Goal: Information Seeking & Learning: Learn about a topic

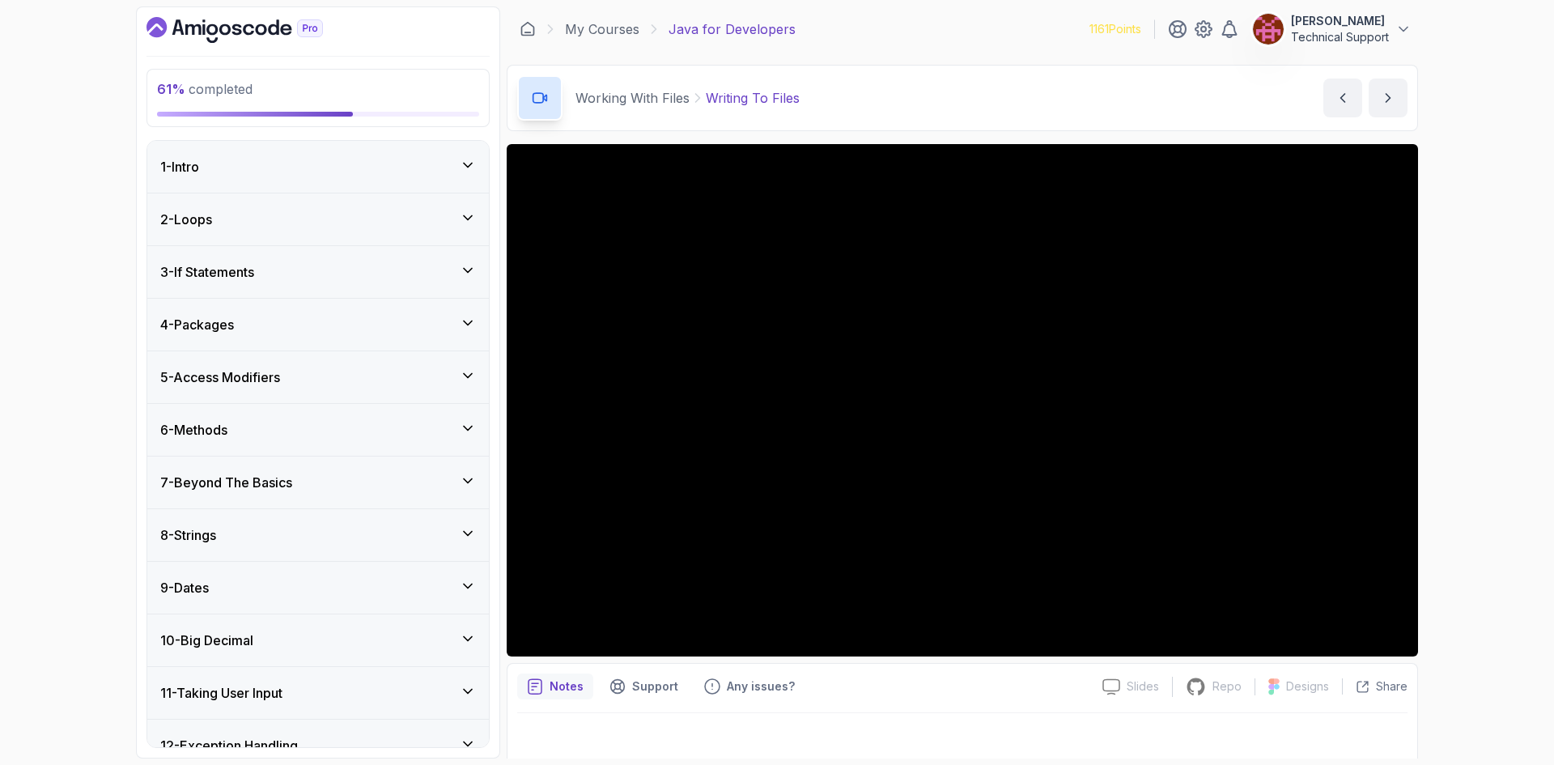
scroll to position [555, 0]
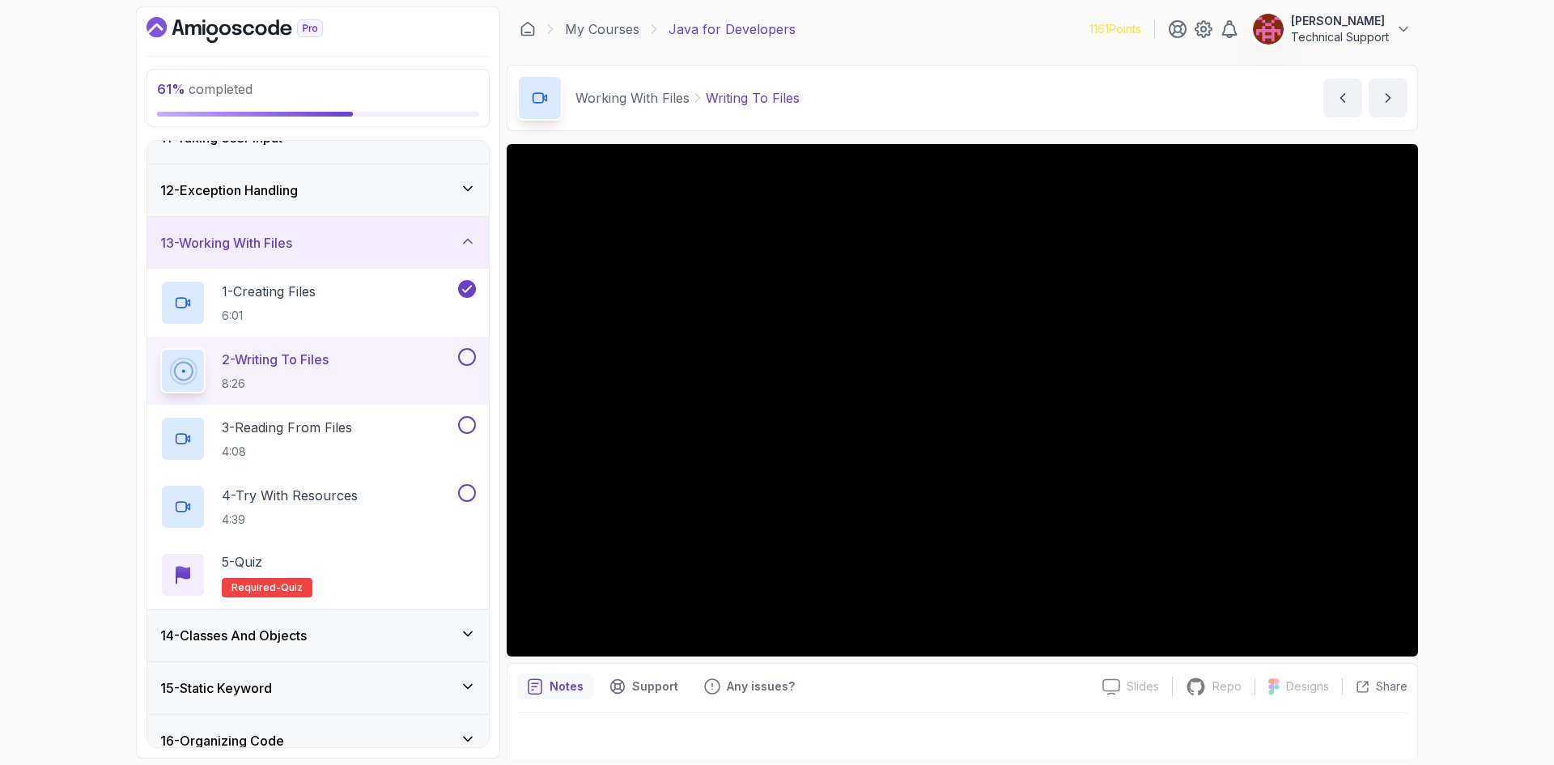
click at [102, 367] on div "61 % completed 1 - Intro 2 - Loops 3 - If Statements 4 - Packages 5 - Access Mo…" at bounding box center [777, 382] width 1554 height 765
click at [1451, 415] on div "61 % completed 1 - Intro 2 - Loops 3 - If Statements 4 - Packages 5 - Access Mo…" at bounding box center [777, 382] width 1554 height 765
click at [1446, 421] on div "61 % completed 1 - Intro 2 - Loops 3 - If Statements 4 - Packages 5 - Access Mo…" at bounding box center [777, 382] width 1554 height 765
click at [1507, 509] on div "61 % completed 1 - Intro 2 - Loops 3 - If Statements 4 - Packages 5 - Access Mo…" at bounding box center [777, 382] width 1554 height 765
click at [1492, 462] on div "61 % completed 1 - Intro 2 - Loops 3 - If Statements 4 - Packages 5 - Access Mo…" at bounding box center [777, 382] width 1554 height 765
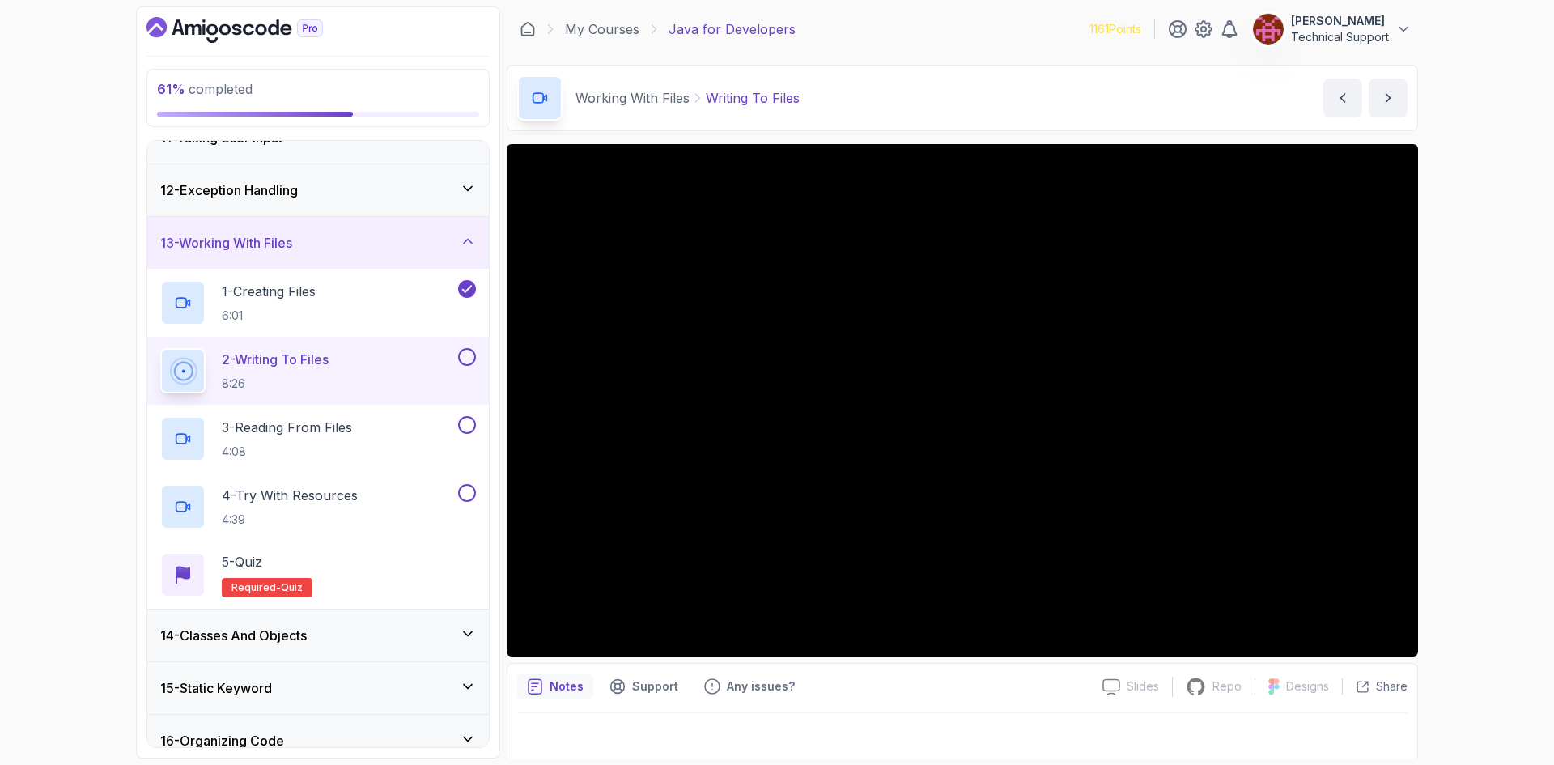
drag, startPoint x: 64, startPoint y: 224, endPoint x: 38, endPoint y: 214, distance: 27.7
click at [62, 224] on div "61 % completed 1 - Intro 2 - Loops 3 - If Statements 4 - Packages 5 - Access Mo…" at bounding box center [777, 382] width 1554 height 765
click at [103, 158] on div "61 % completed 1 - Intro 2 - Loops 3 - If Statements 4 - Packages 5 - Access Mo…" at bounding box center [777, 382] width 1554 height 765
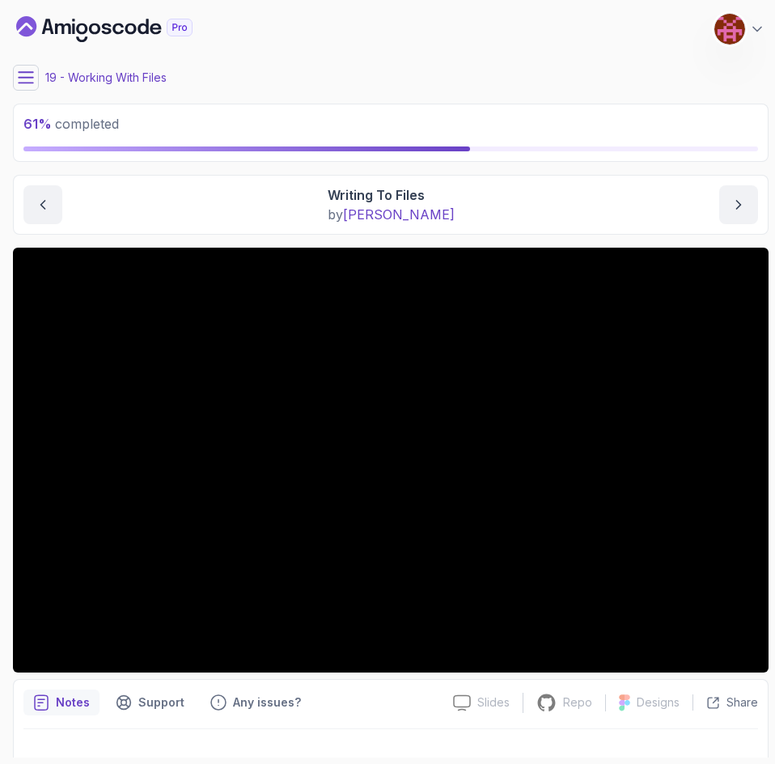
click at [273, 108] on div "61 % completed" at bounding box center [391, 133] width 756 height 58
click at [465, 59] on main "My Courses Java for Developers 1161 Points [PERSON_NAME] Technical Support 19 -…" at bounding box center [391, 381] width 756 height 751
click at [465, 61] on main "My Courses Java for Developers 1161 Points [PERSON_NAME] Technical Support 19 -…" at bounding box center [391, 381] width 756 height 751
click at [417, 88] on div "19 - Working With Files" at bounding box center [391, 78] width 756 height 26
